Goal: Task Accomplishment & Management: Use online tool/utility

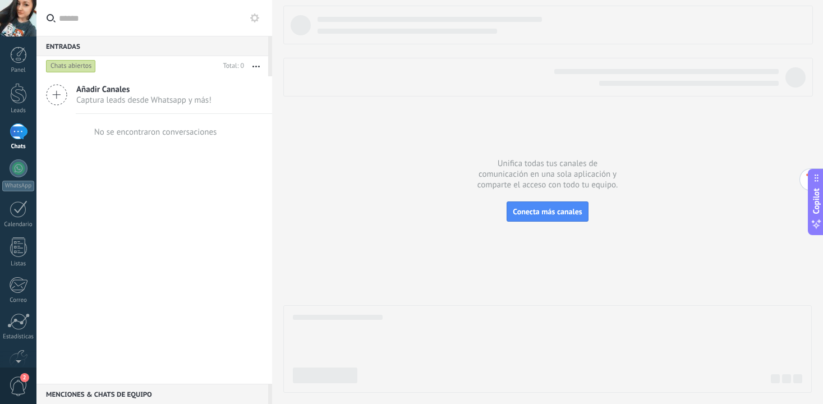
click at [159, 93] on span "Añadir Canales" at bounding box center [143, 89] width 135 height 11
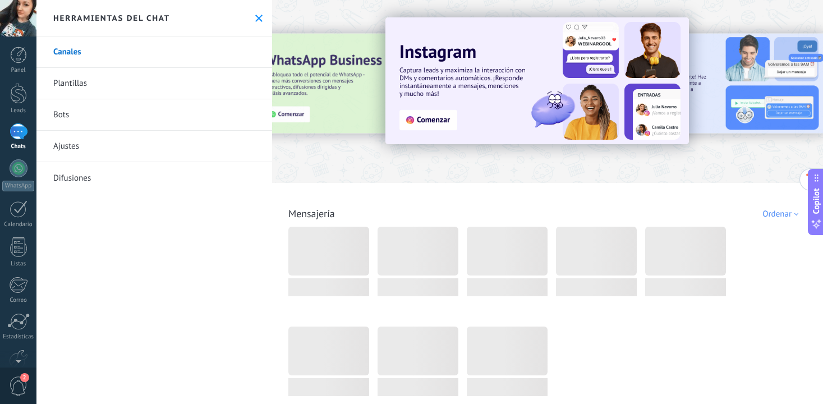
click at [255, 16] on use at bounding box center [258, 18] width 7 height 7
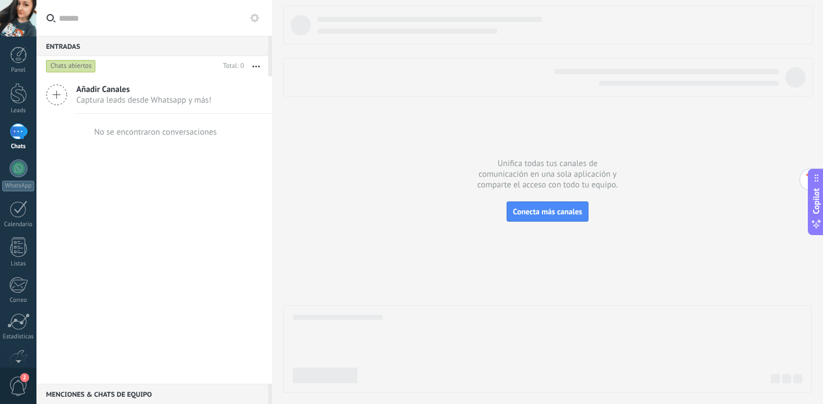
click at [165, 99] on span "Captura leads desde Whatsapp y más!" at bounding box center [143, 100] width 135 height 11
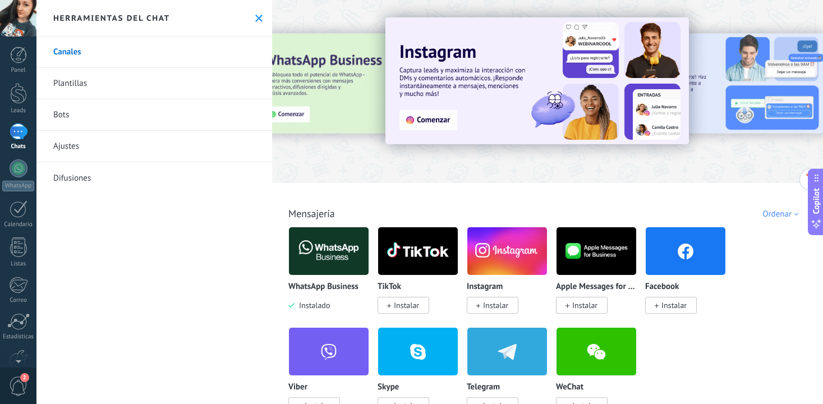
click at [325, 254] on img at bounding box center [329, 251] width 80 height 54
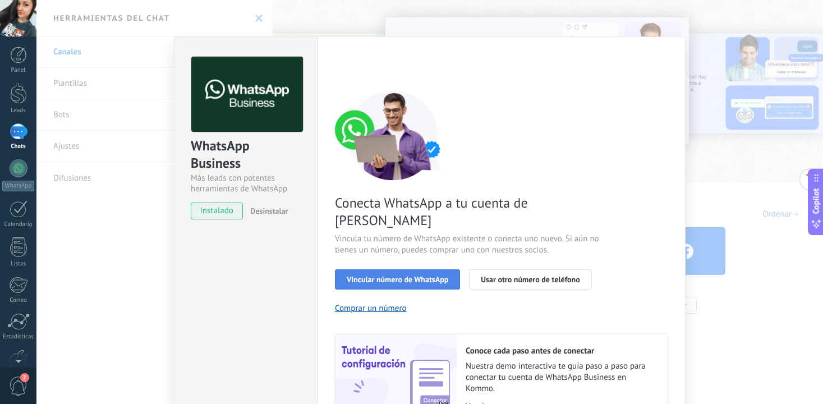
click at [426, 275] on span "Vincular número de WhatsApp" at bounding box center [398, 279] width 102 height 8
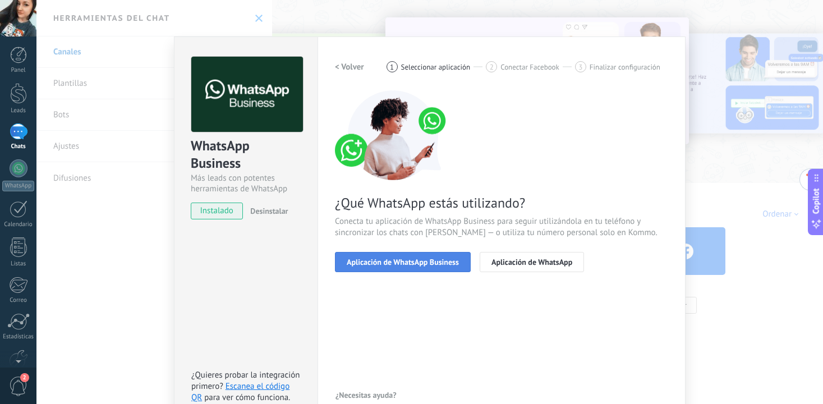
click at [449, 262] on span "Aplicación de WhatsApp Business" at bounding box center [403, 262] width 112 height 8
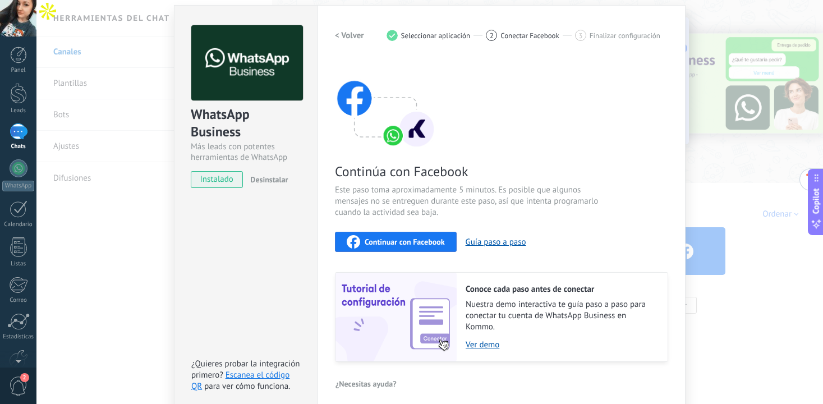
scroll to position [30, 0]
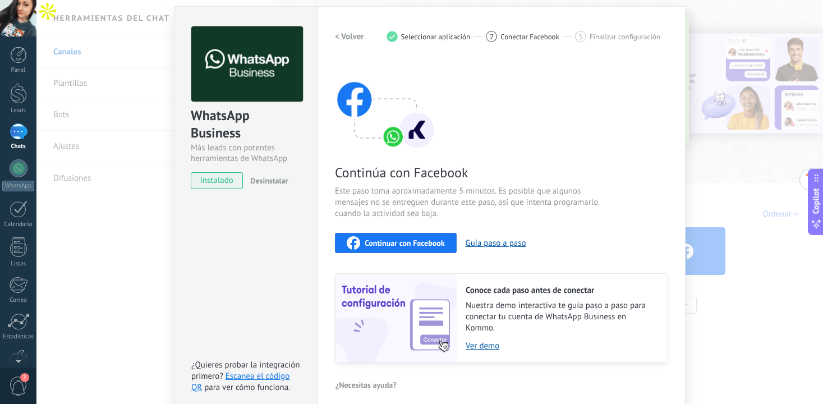
click at [344, 33] on h2 "< Volver" at bounding box center [349, 36] width 29 height 11
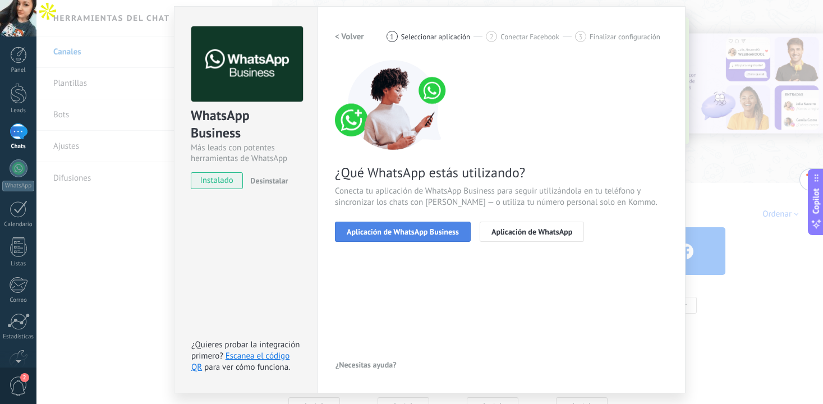
click at [398, 237] on button "Aplicación de WhatsApp Business" at bounding box center [403, 232] width 136 height 20
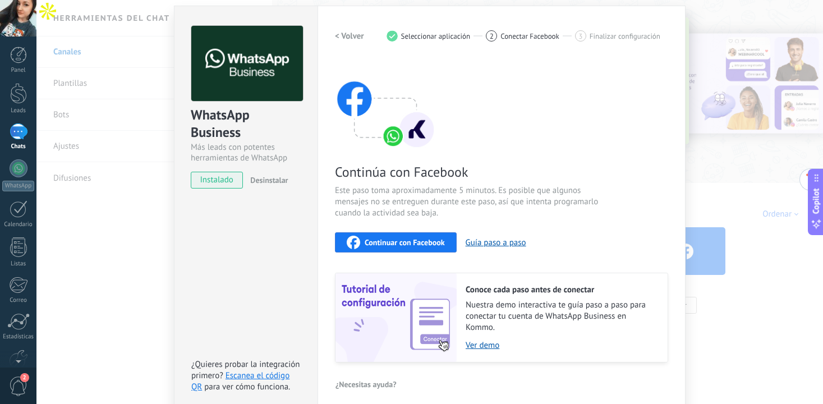
scroll to position [0, 0]
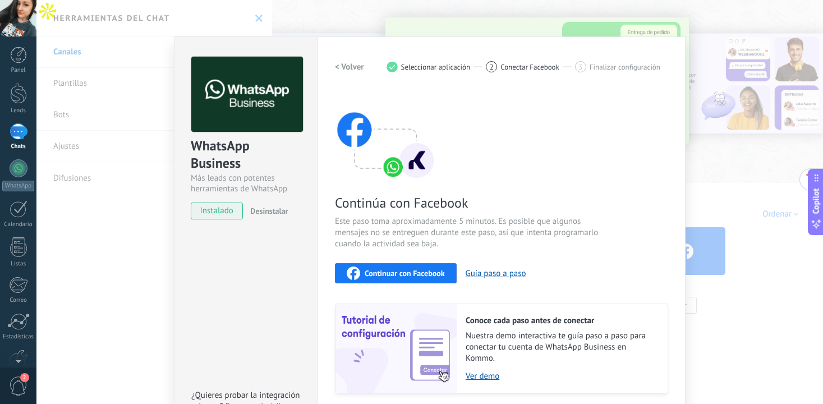
click at [348, 64] on h2 "< Volver" at bounding box center [349, 67] width 29 height 11
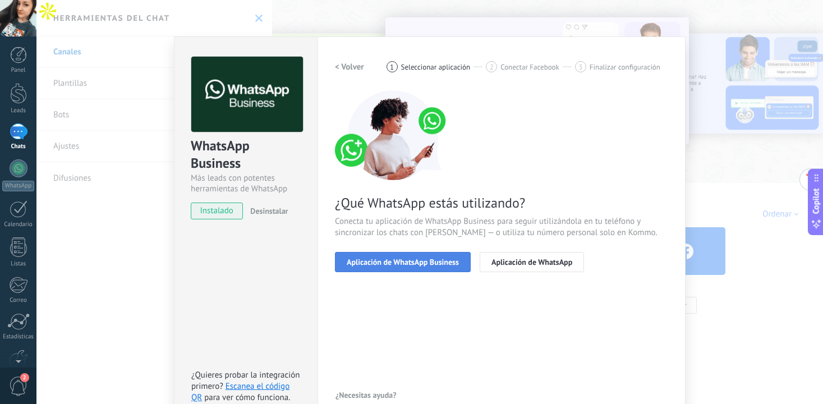
drag, startPoint x: 543, startPoint y: 264, endPoint x: 402, endPoint y: 263, distance: 141.4
click at [402, 263] on div "Aplicación de WhatsApp Business Aplicación de WhatsApp" at bounding box center [501, 262] width 333 height 20
click at [402, 263] on span "Aplicación de WhatsApp Business" at bounding box center [403, 262] width 112 height 8
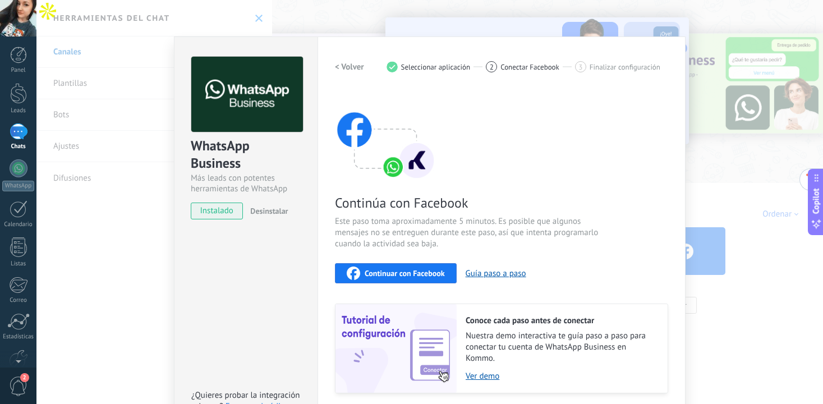
click at [445, 274] on button "Continuar con Facebook" at bounding box center [396, 273] width 122 height 20
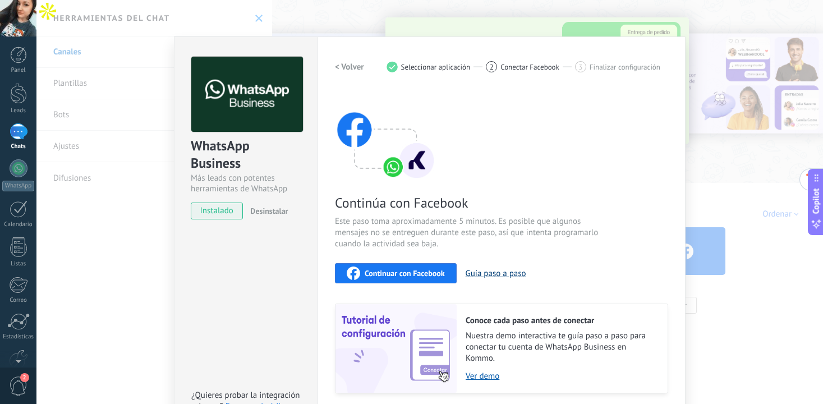
click at [491, 271] on button "Guía paso a paso" at bounding box center [496, 273] width 61 height 11
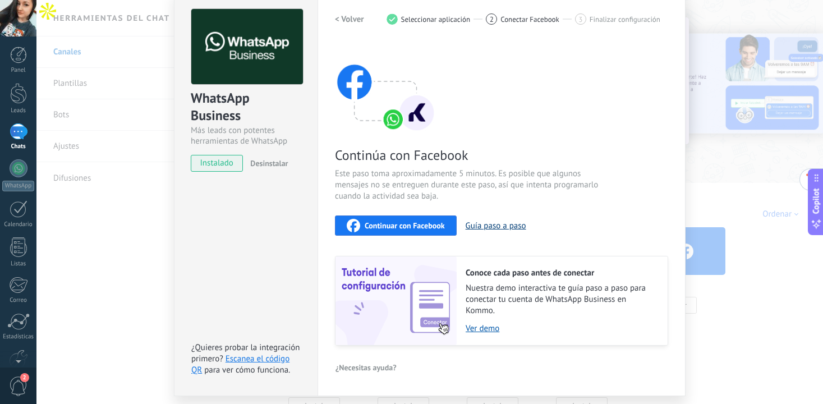
scroll to position [50, 0]
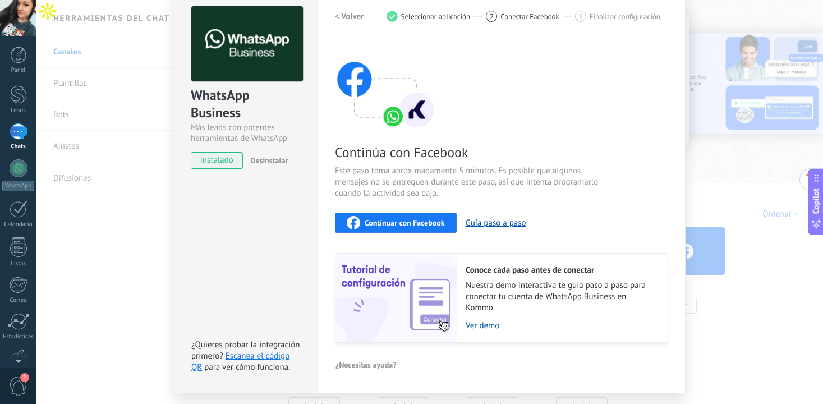
click at [420, 220] on span "Continuar con Facebook" at bounding box center [405, 223] width 80 height 8
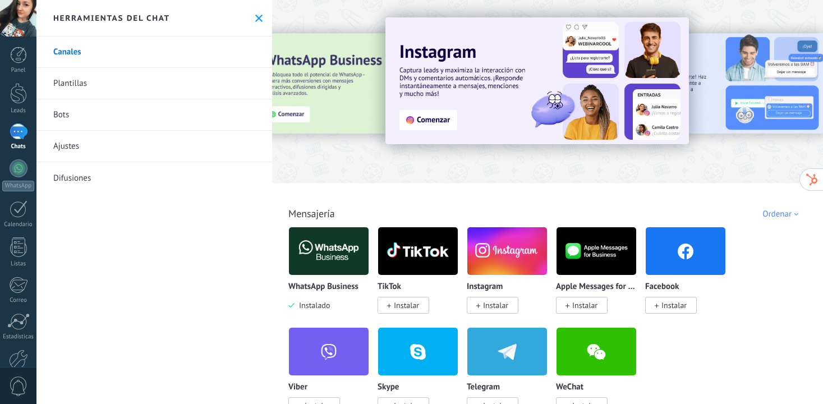
click at [344, 249] on img at bounding box center [329, 251] width 80 height 54
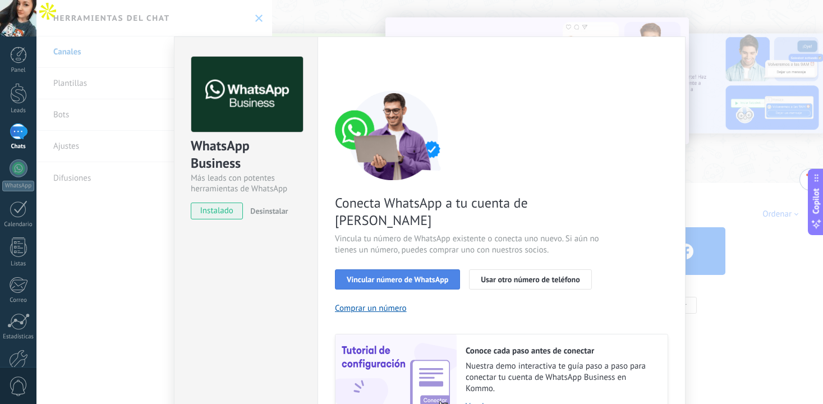
click at [439, 275] on span "Vincular número de WhatsApp" at bounding box center [398, 279] width 102 height 8
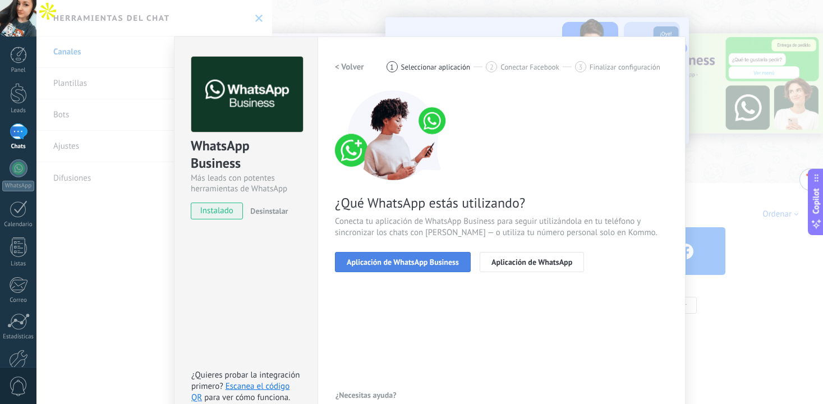
click at [434, 261] on span "Aplicación de WhatsApp Business" at bounding box center [403, 262] width 112 height 8
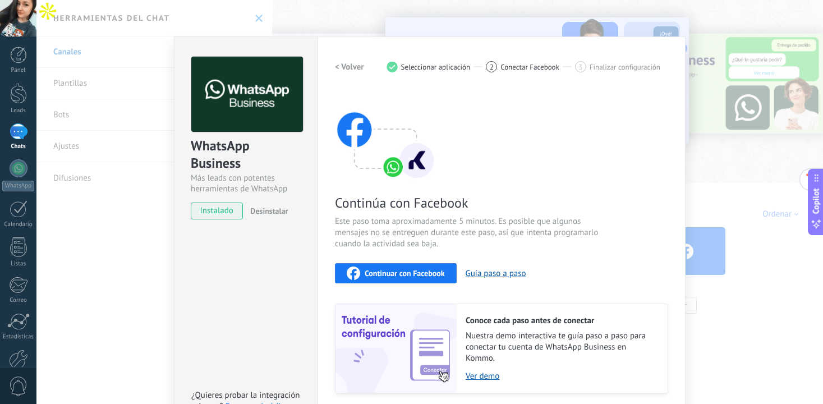
click at [441, 273] on span "Continuar con Facebook" at bounding box center [405, 273] width 80 height 8
